Goal: Information Seeking & Learning: Learn about a topic

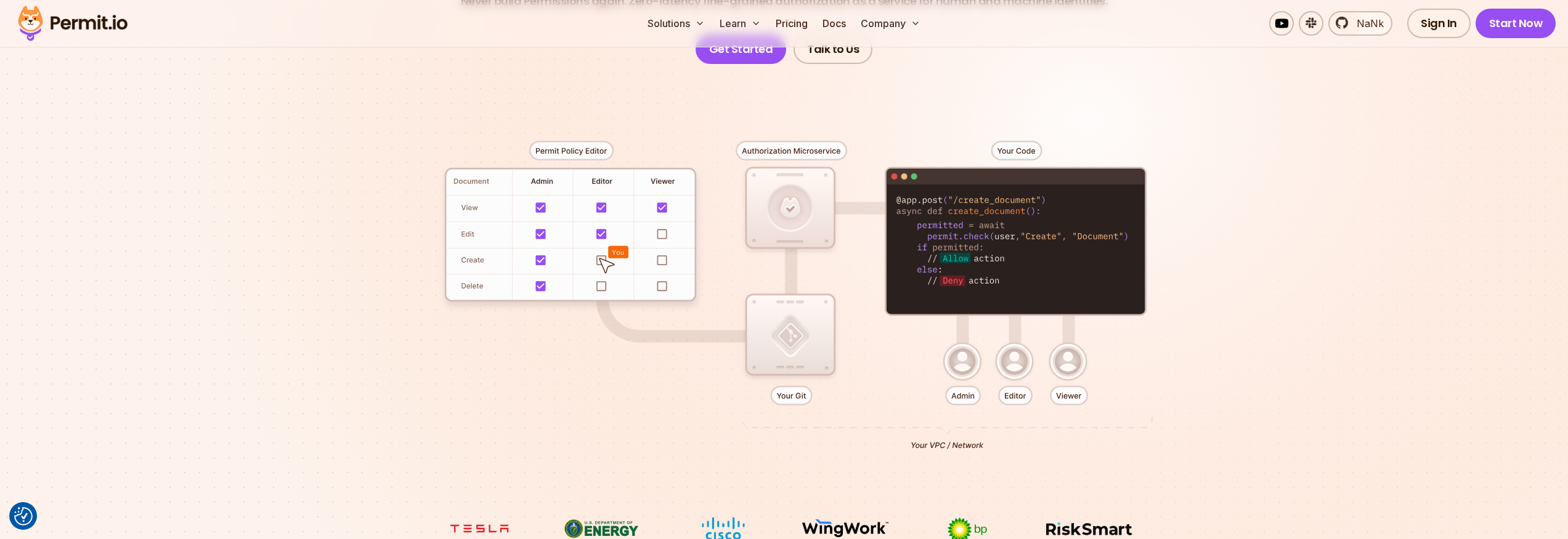
scroll to position [273, 0]
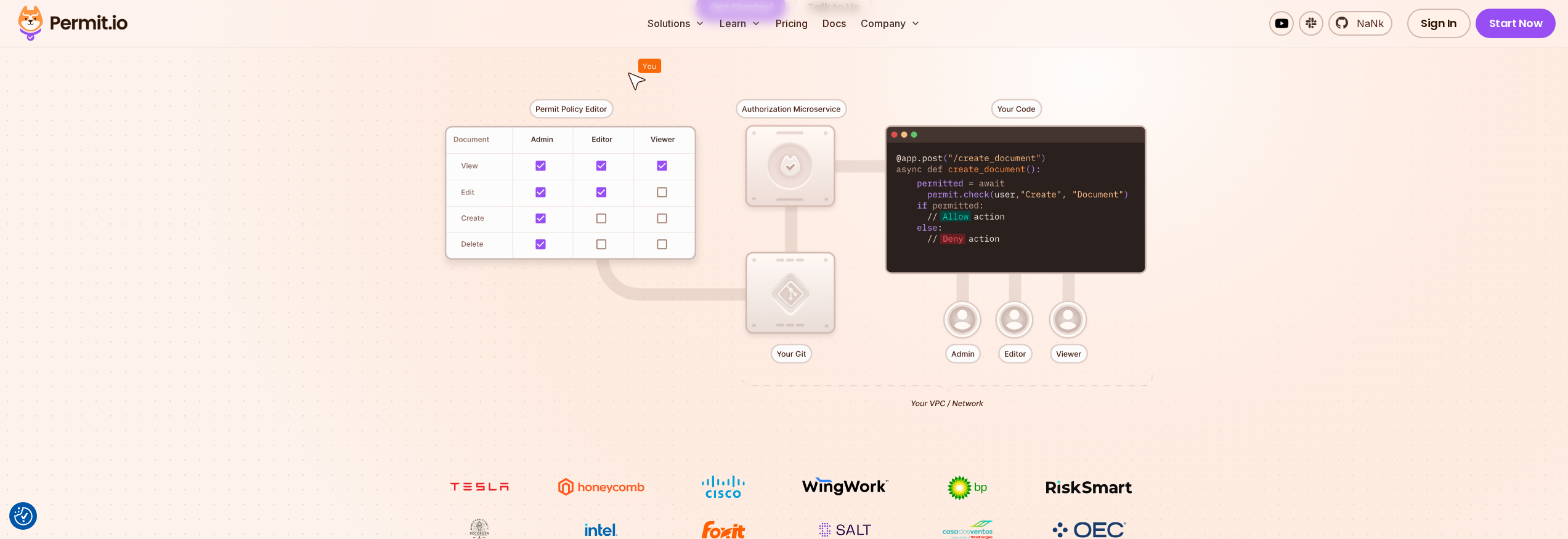
click at [601, 215] on div at bounding box center [784, 248] width 862 height 453
click at [602, 222] on div at bounding box center [784, 248] width 862 height 453
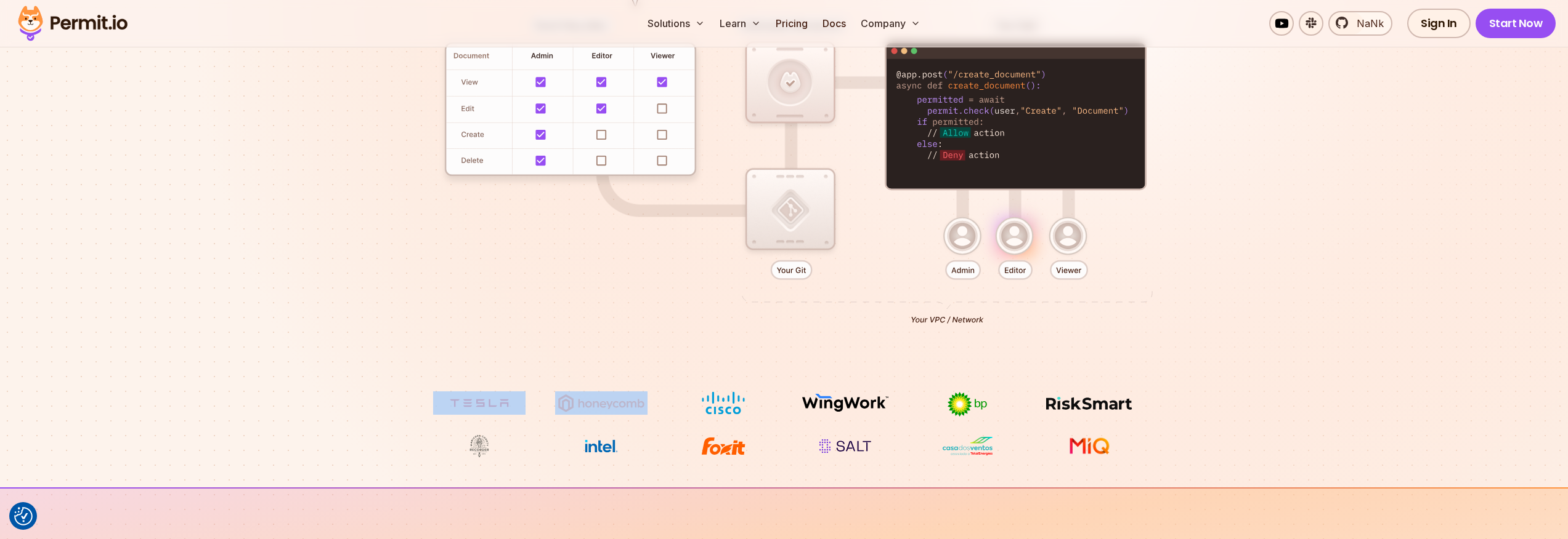
click at [491, 252] on div at bounding box center [784, 165] width 862 height 453
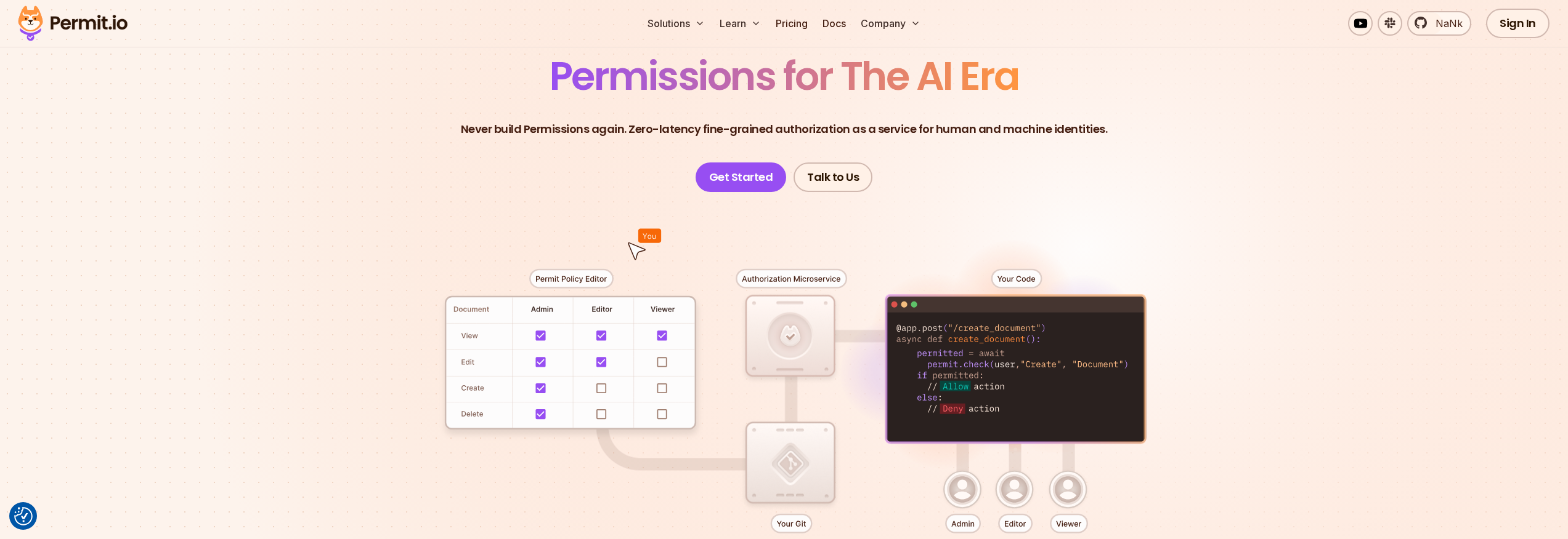
scroll to position [0, 0]
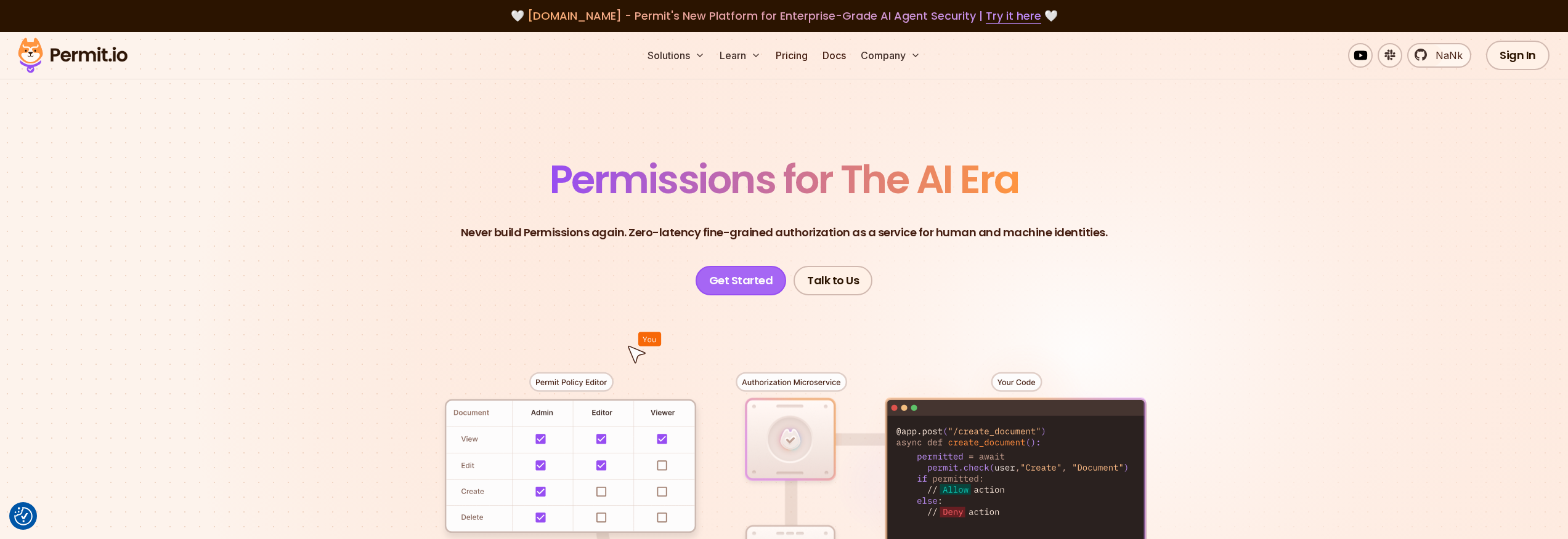
click at [765, 268] on link "Get Started" at bounding box center [740, 280] width 91 height 29
click at [825, 53] on link "Docs" at bounding box center [834, 55] width 33 height 25
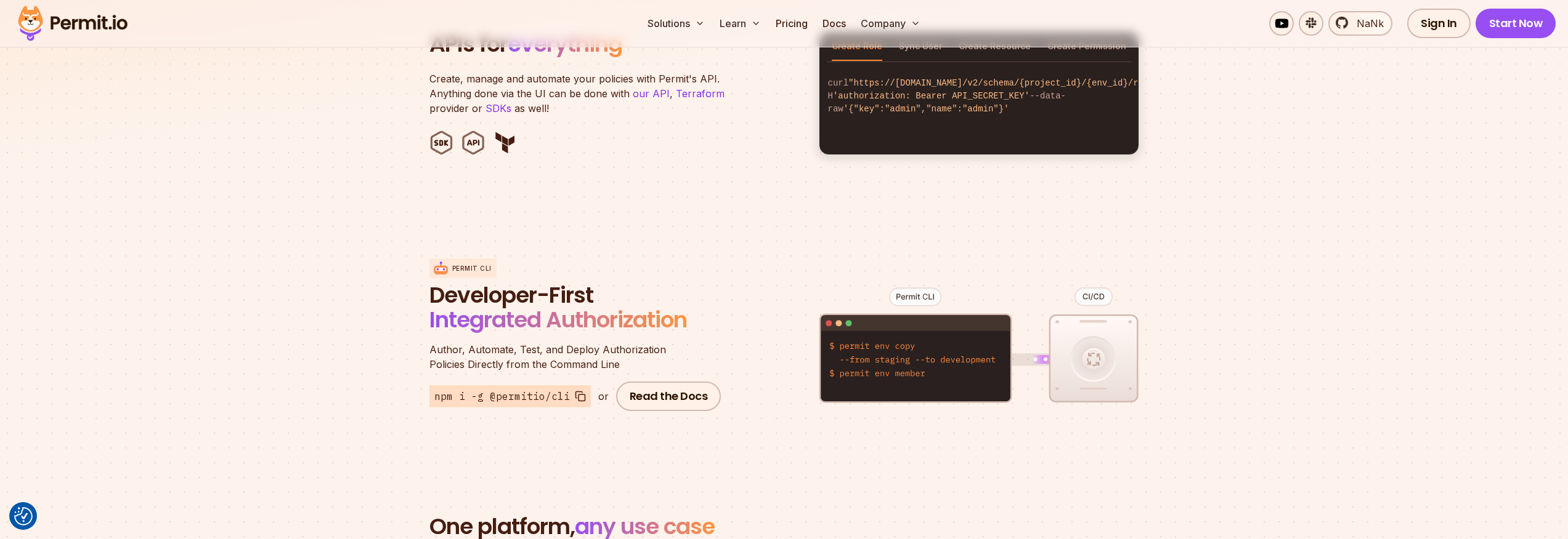
scroll to position [1198, 0]
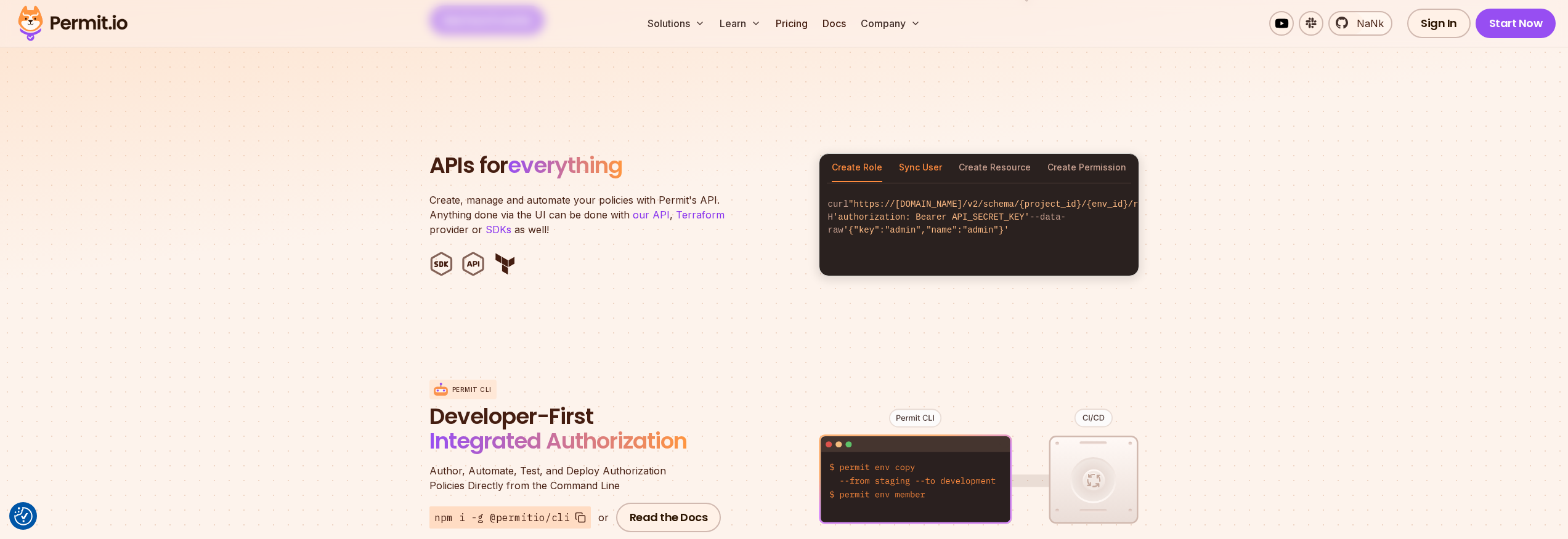
click at [937, 154] on button "Sync User" at bounding box center [920, 168] width 43 height 28
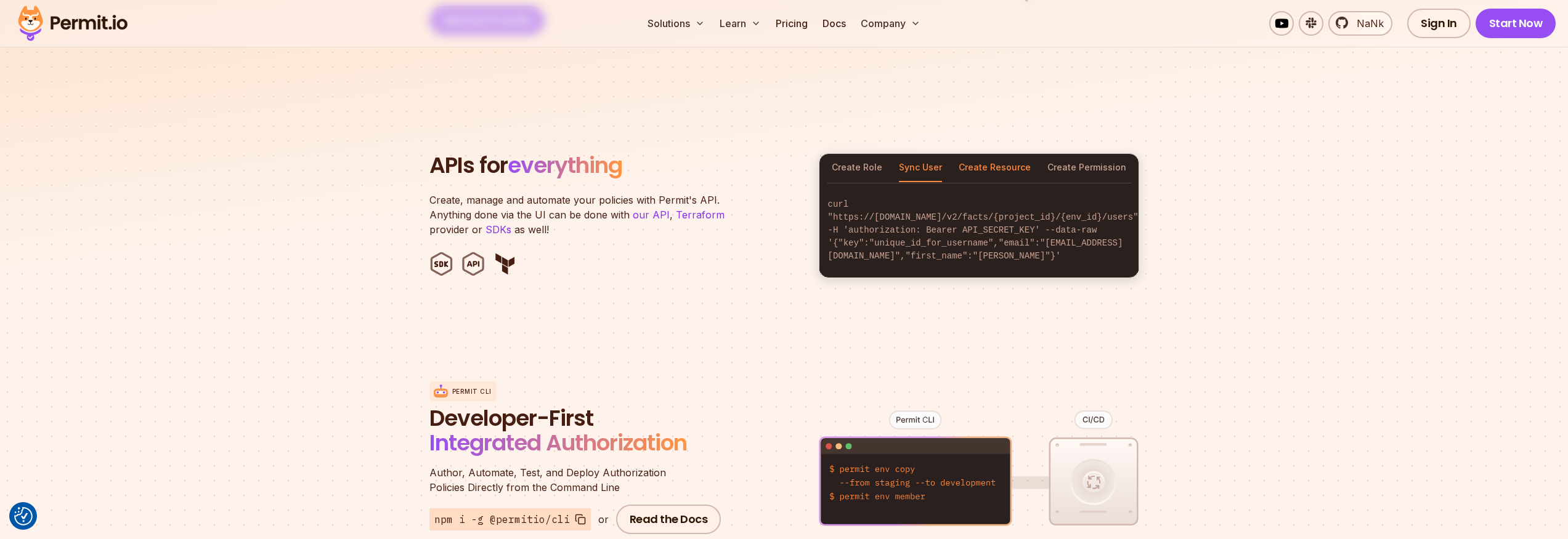
click at [970, 154] on button "Create Resource" at bounding box center [995, 168] width 72 height 28
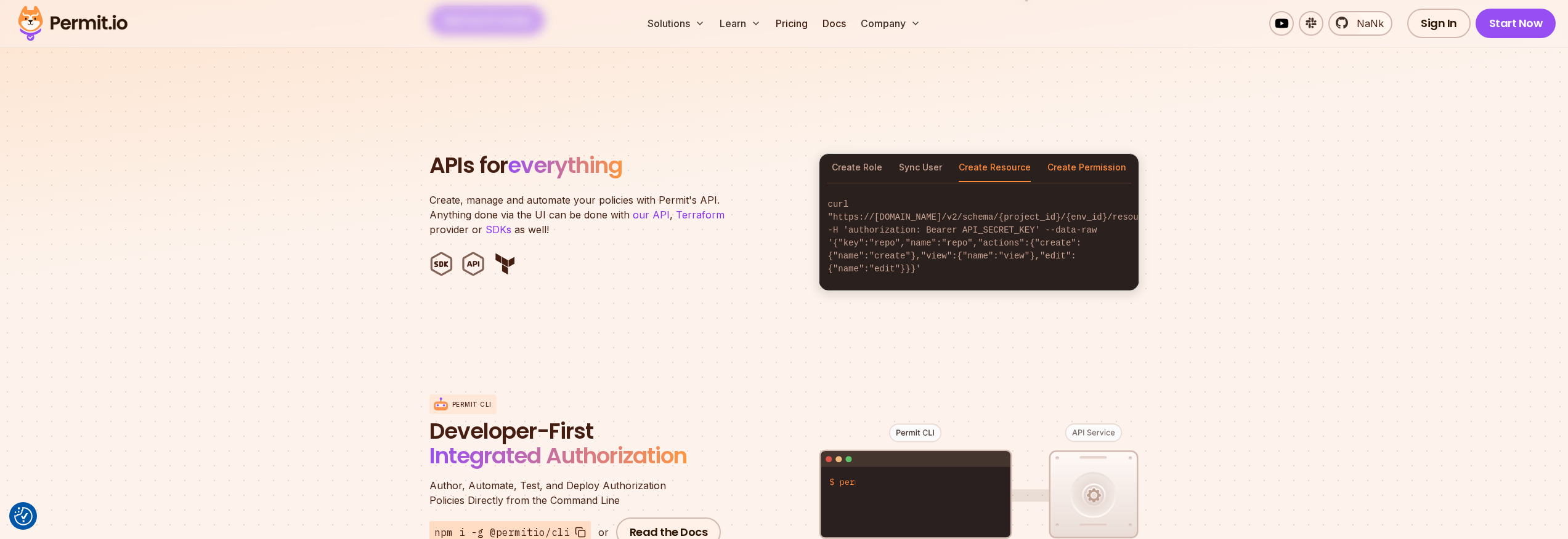
click at [1052, 154] on button "Create Permission" at bounding box center [1086, 168] width 79 height 28
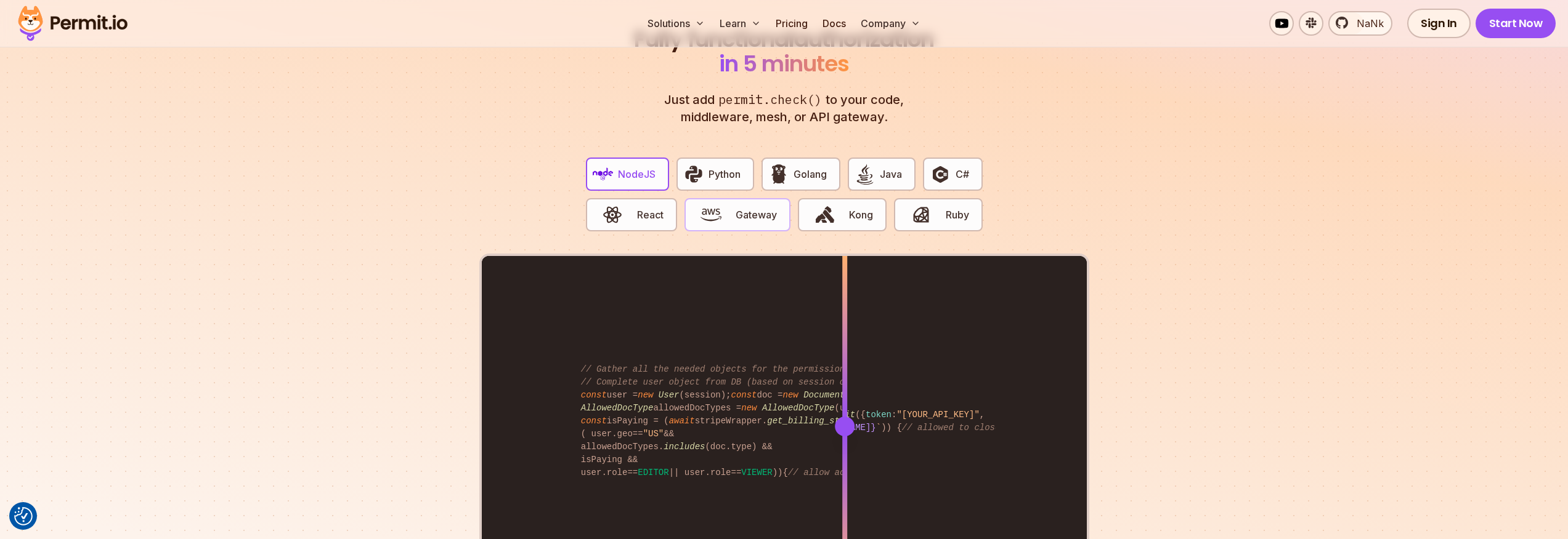
scroll to position [2345, 0]
drag, startPoint x: 742, startPoint y: 169, endPoint x: 781, endPoint y: 168, distance: 39.0
click at [742, 169] on button "Python" at bounding box center [715, 174] width 78 height 33
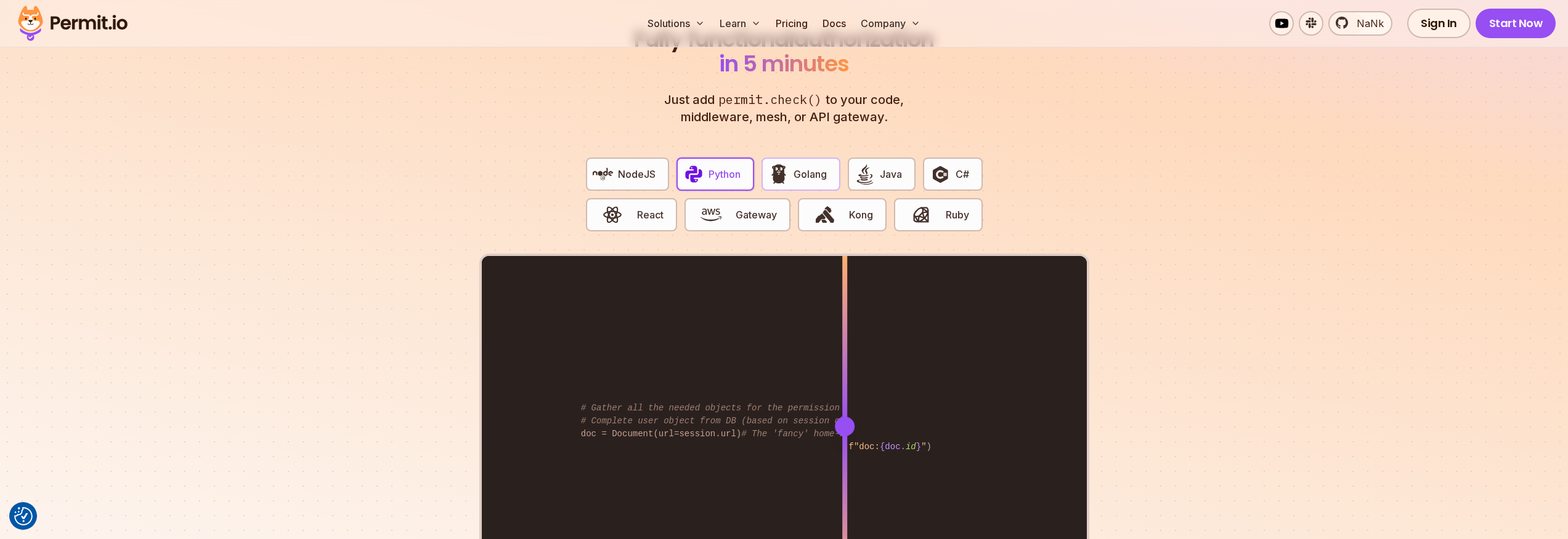
click at [828, 168] on button "Golang" at bounding box center [801, 174] width 79 height 33
drag, startPoint x: 893, startPoint y: 166, endPoint x: 917, endPoint y: 166, distance: 24.0
click at [893, 167] on span "Java" at bounding box center [891, 174] width 22 height 15
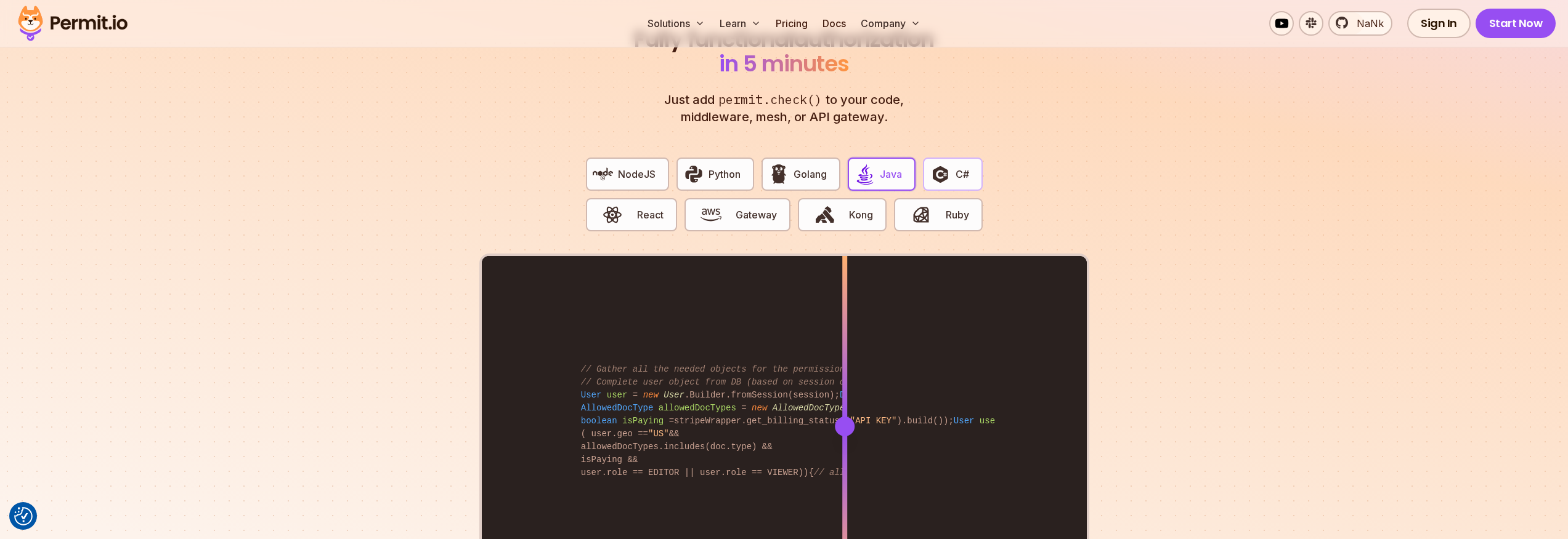
click at [932, 165] on img "button" at bounding box center [940, 174] width 21 height 21
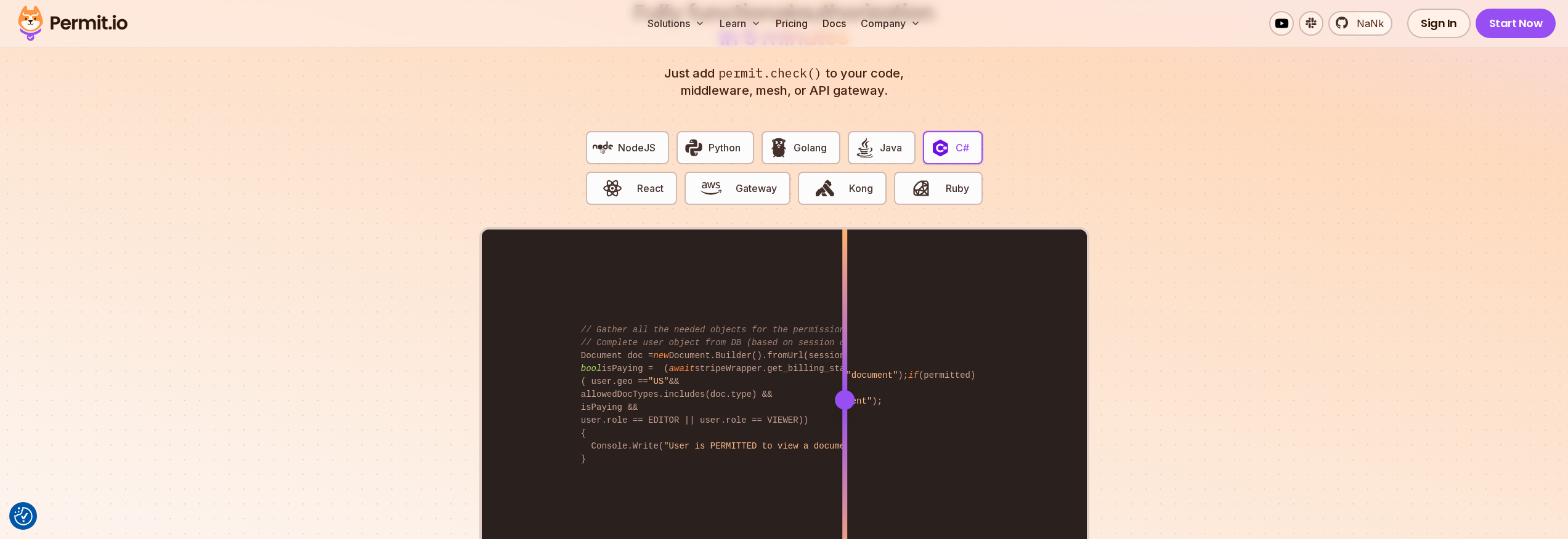
scroll to position [2435, 0]
